Goal: Check status: Check status

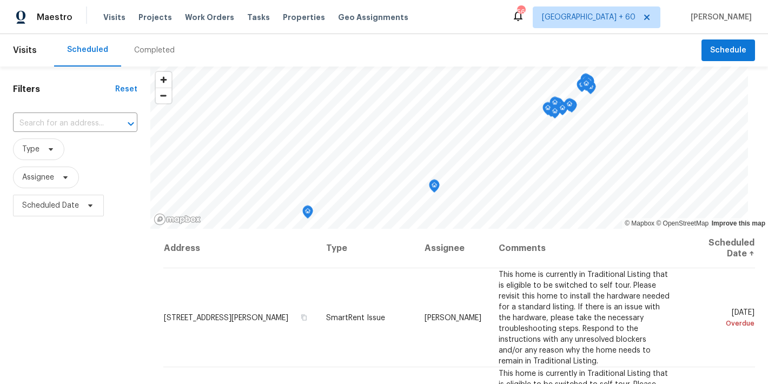
click at [157, 48] on div "Completed" at bounding box center [154, 50] width 41 height 11
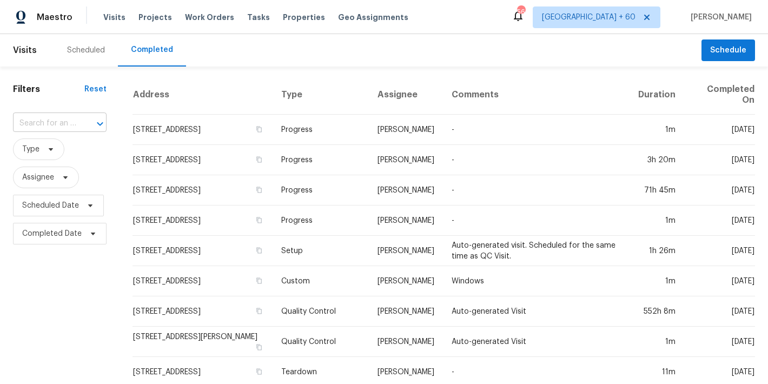
click at [44, 125] on input "text" at bounding box center [44, 123] width 63 height 17
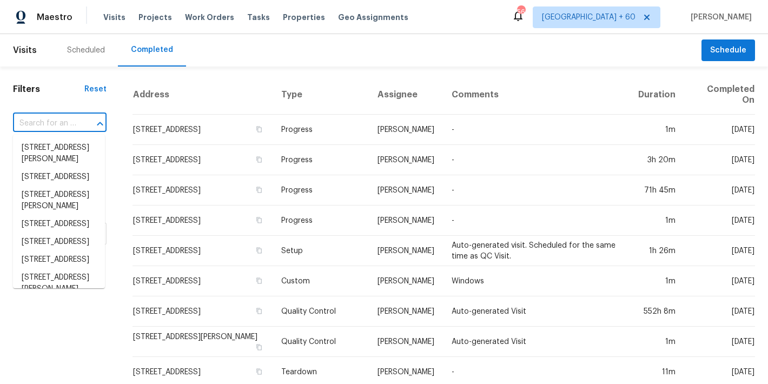
paste input "[STREET_ADDRESS]"
type input "[STREET_ADDRESS]"
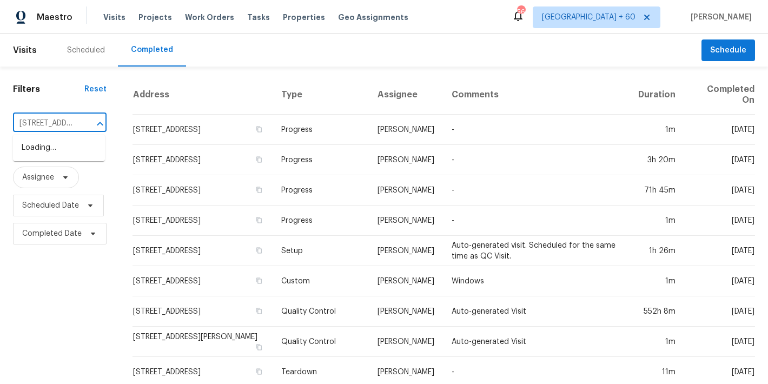
scroll to position [0, 89]
click at [37, 151] on li "[STREET_ADDRESS]" at bounding box center [59, 148] width 92 height 18
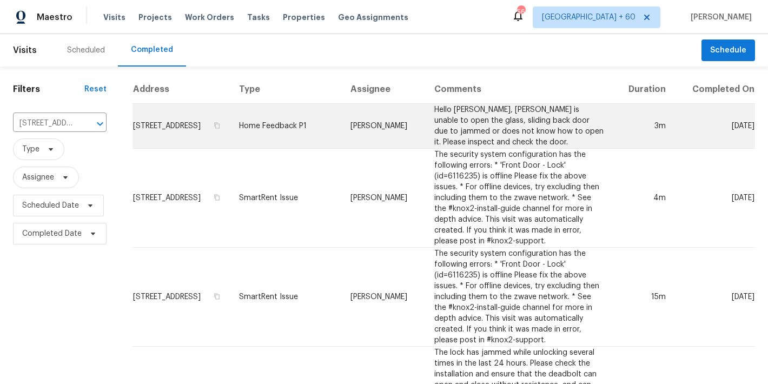
click at [174, 131] on td "[STREET_ADDRESS]" at bounding box center [182, 126] width 98 height 45
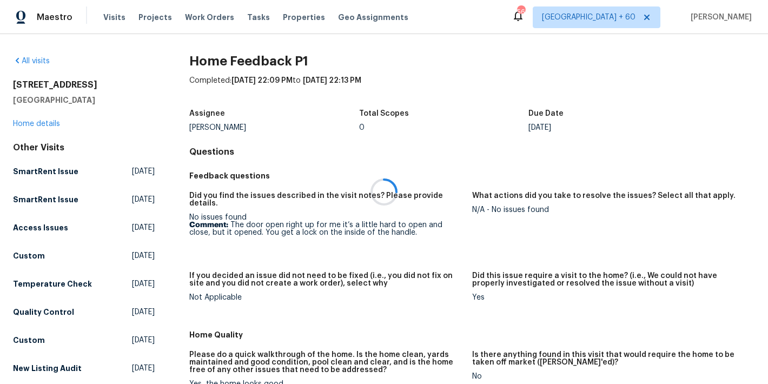
click at [32, 124] on div at bounding box center [384, 192] width 768 height 384
click at [29, 123] on link "Home details" at bounding box center [36, 124] width 47 height 8
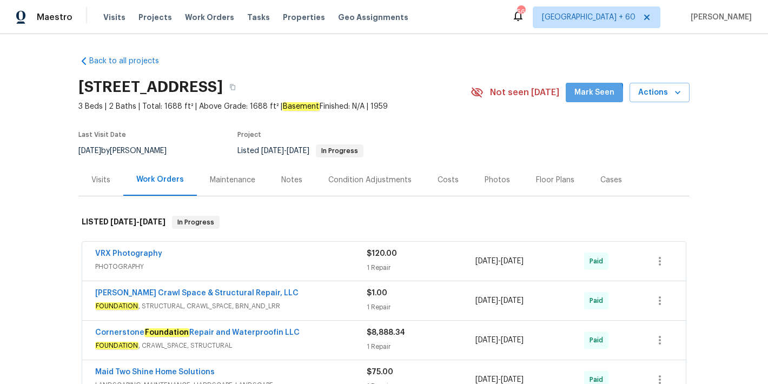
click at [579, 97] on span "Mark Seen" at bounding box center [594, 93] width 40 height 14
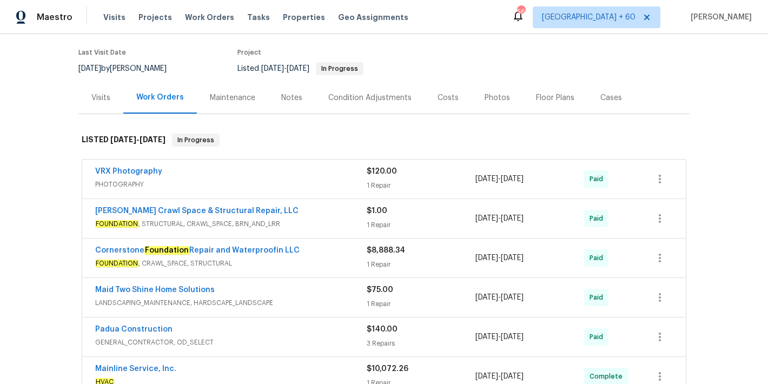
scroll to position [110, 0]
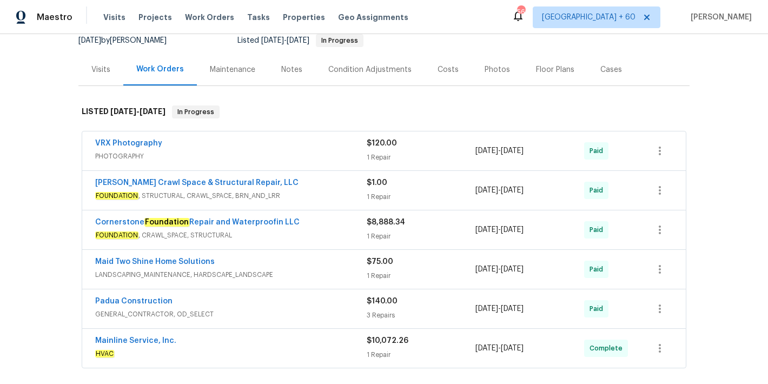
click at [308, 242] on div "Cornerstone Foundation Repair and Waterproofin LLC FOUNDATION , CRAWL_SPACE, ST…" at bounding box center [230, 230] width 271 height 26
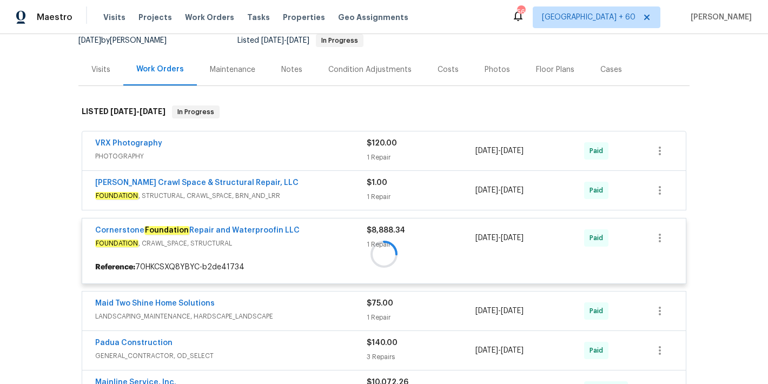
click at [309, 191] on div at bounding box center [383, 254] width 611 height 319
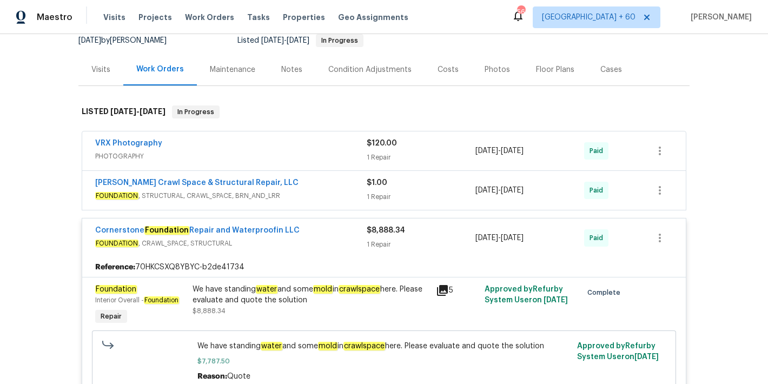
click at [318, 188] on div "[PERSON_NAME] Crawl Space & Structural Repair, LLC" at bounding box center [230, 183] width 271 height 13
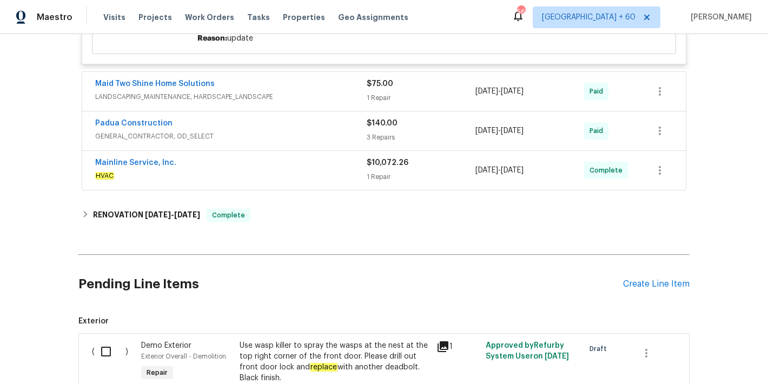
scroll to position [604, 0]
click at [321, 160] on div "Mainline Service, Inc." at bounding box center [230, 163] width 271 height 13
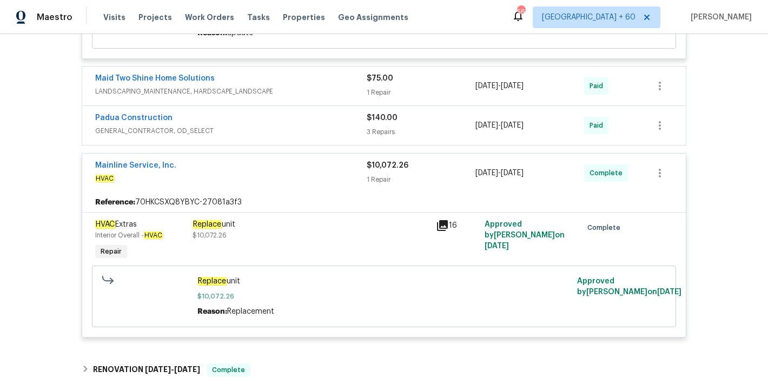
scroll to position [629, 0]
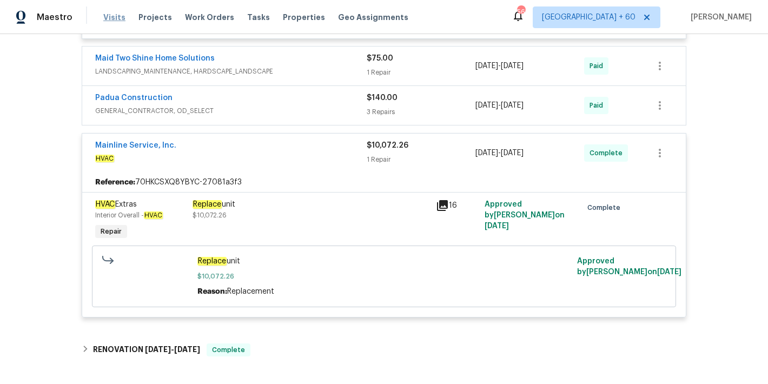
click at [109, 19] on span "Visits" at bounding box center [114, 17] width 22 height 11
